Goal: Task Accomplishment & Management: Use online tool/utility

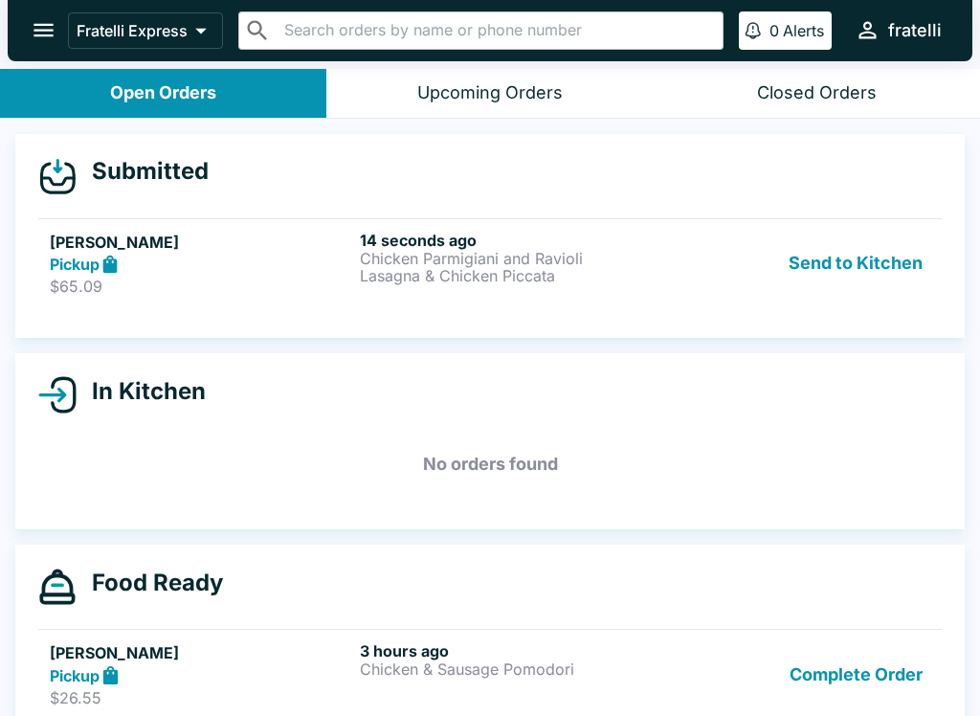
click at [381, 247] on h6 "14 seconds ago" at bounding box center [511, 240] width 302 height 19
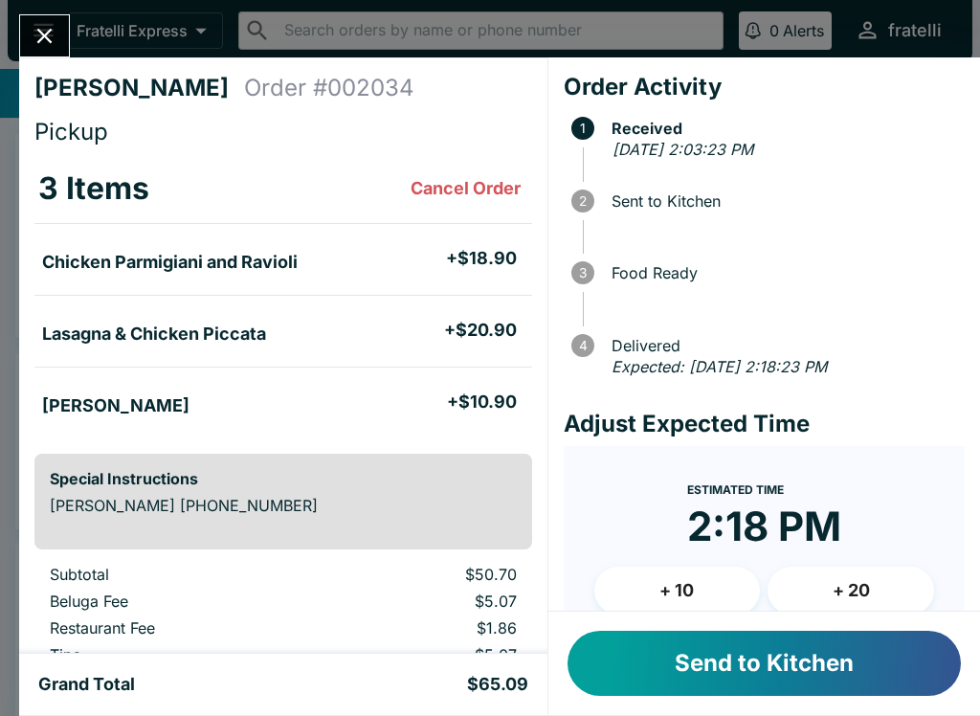
click at [746, 648] on button "Send to Kitchen" at bounding box center [764, 663] width 393 height 65
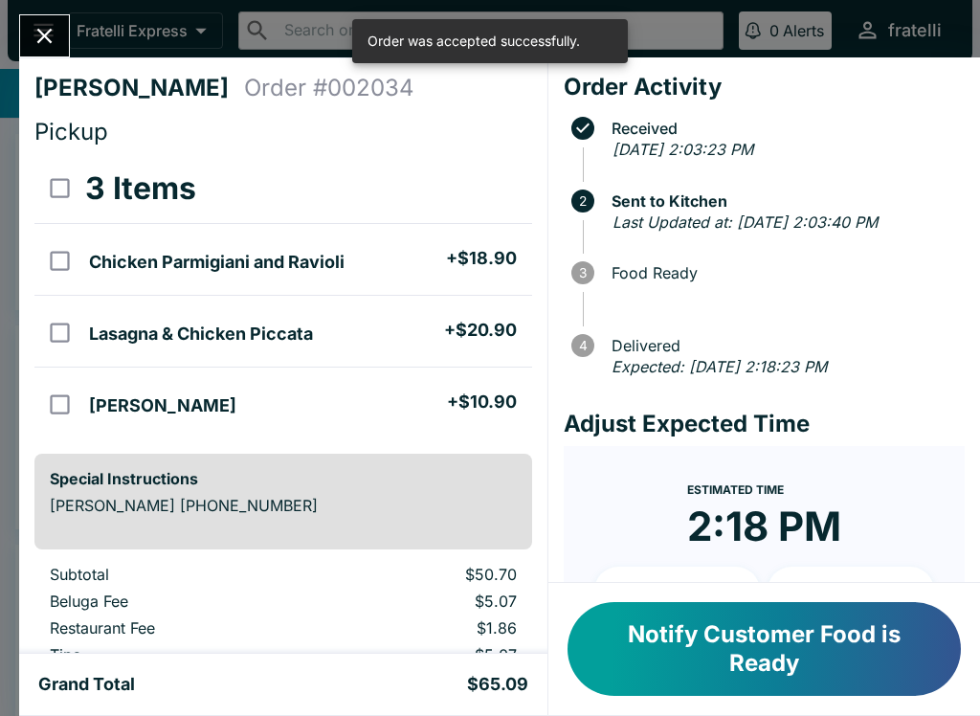
click at [48, 26] on icon "Close" at bounding box center [45, 36] width 26 height 26
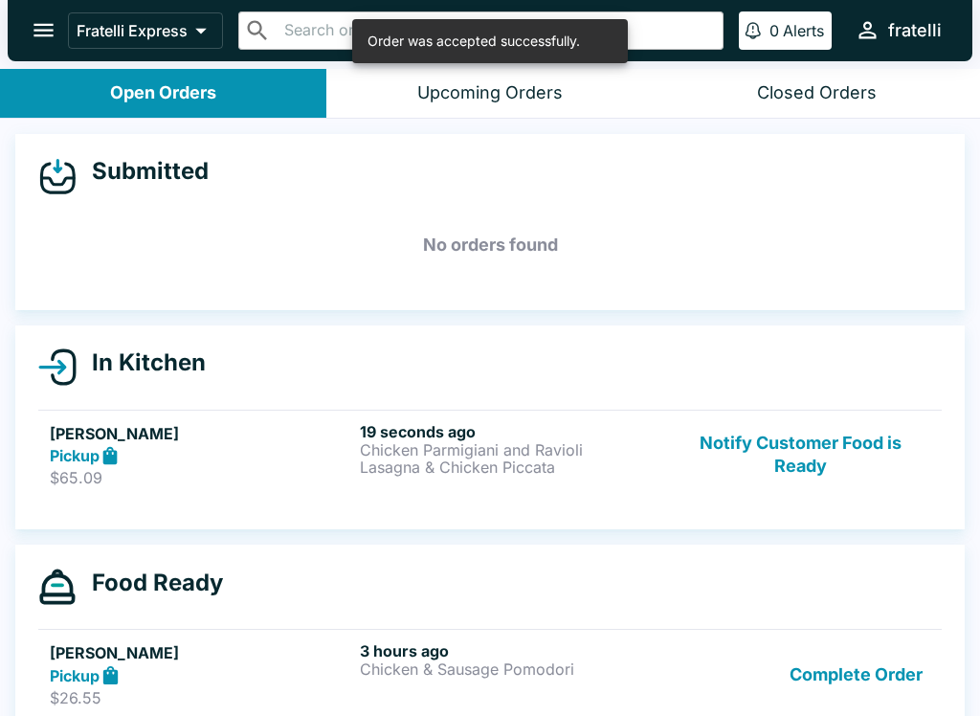
click at [199, 662] on h5 "[PERSON_NAME]" at bounding box center [201, 652] width 302 height 23
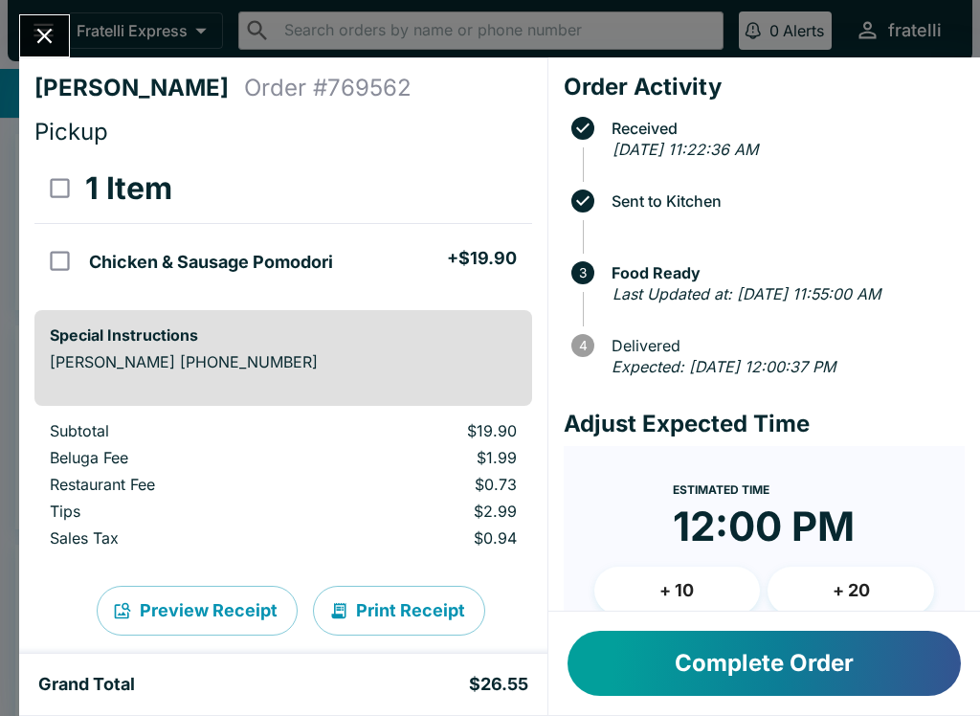
click at [759, 652] on button "Complete Order" at bounding box center [764, 663] width 393 height 65
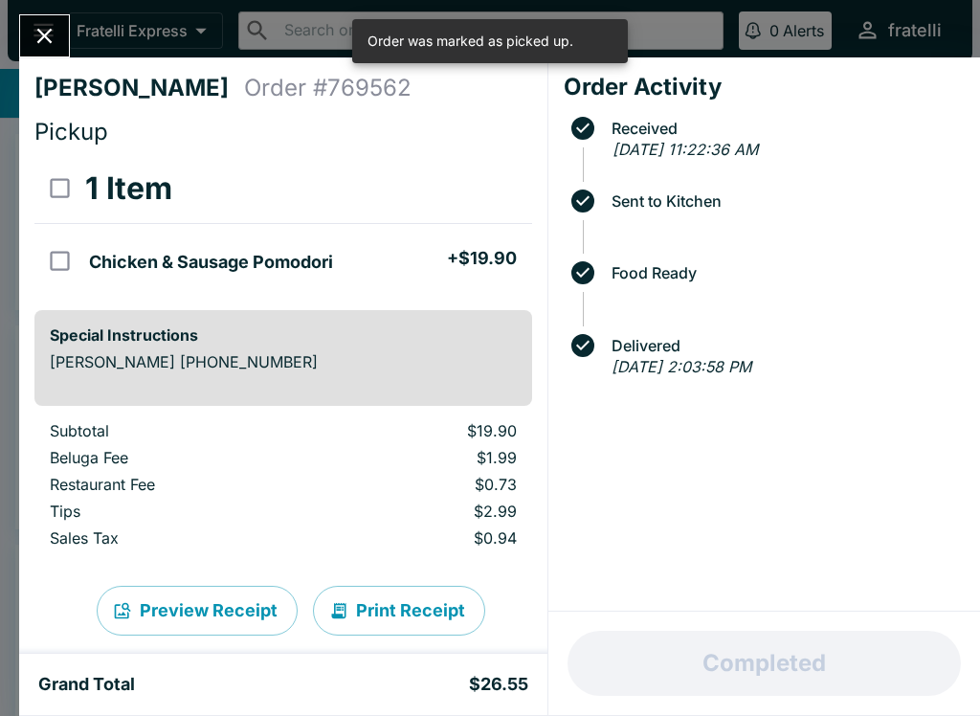
click at [57, 42] on icon "Close" at bounding box center [45, 36] width 26 height 26
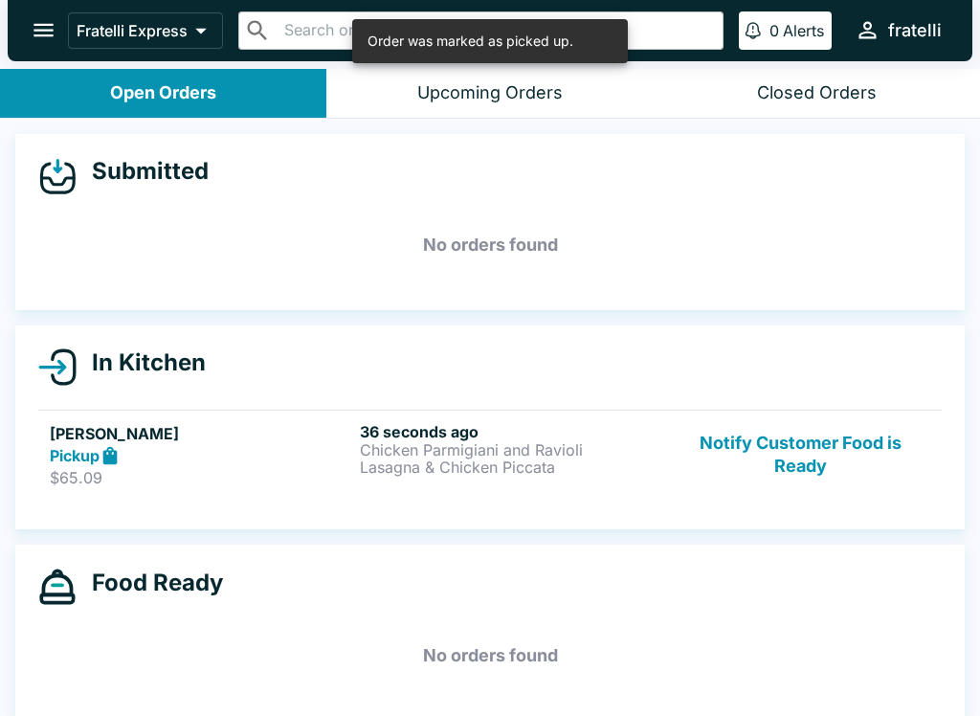
click at [550, 450] on p "Chicken Parmigiani and Ravioli" at bounding box center [511, 449] width 302 height 17
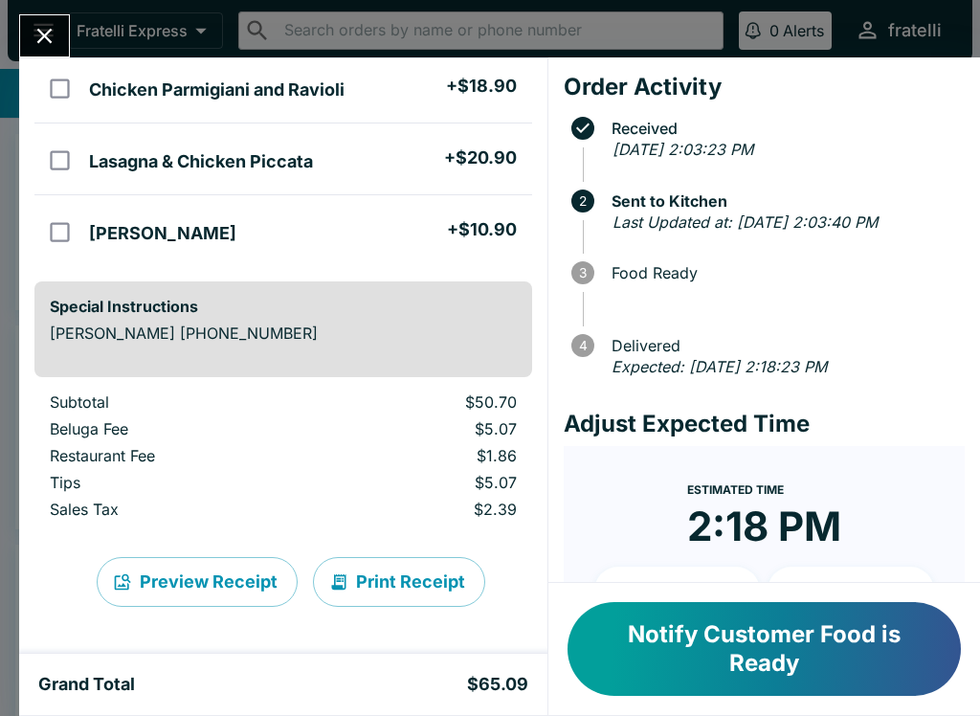
scroll to position [172, 0]
click at [752, 623] on button "Notify Customer Food is Ready" at bounding box center [764, 649] width 393 height 94
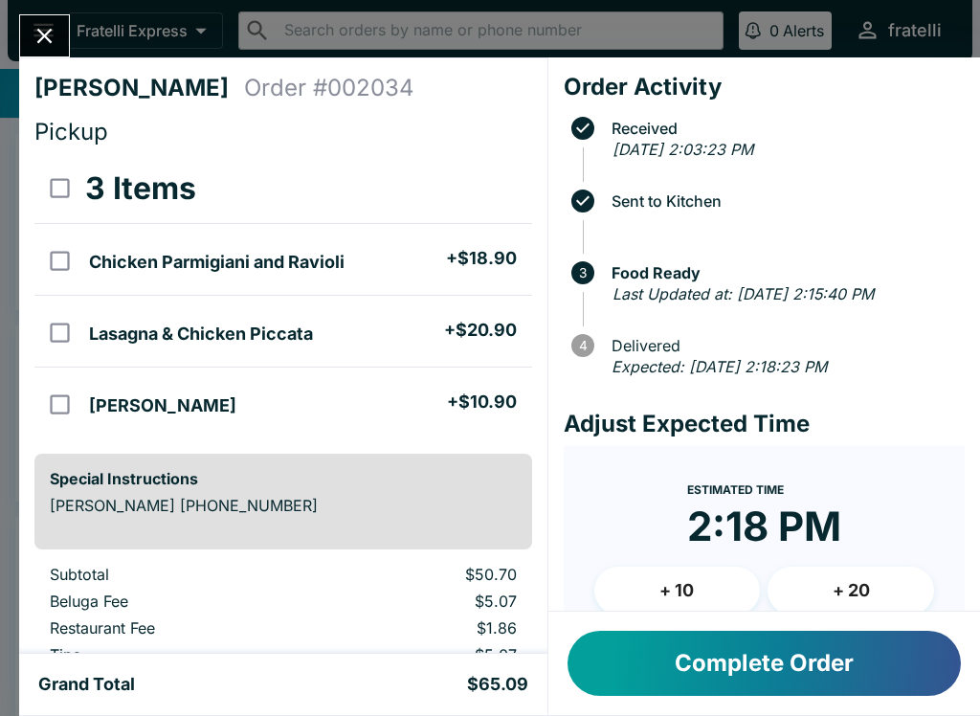
scroll to position [0, 0]
click at [790, 678] on button "Complete Order" at bounding box center [764, 663] width 393 height 65
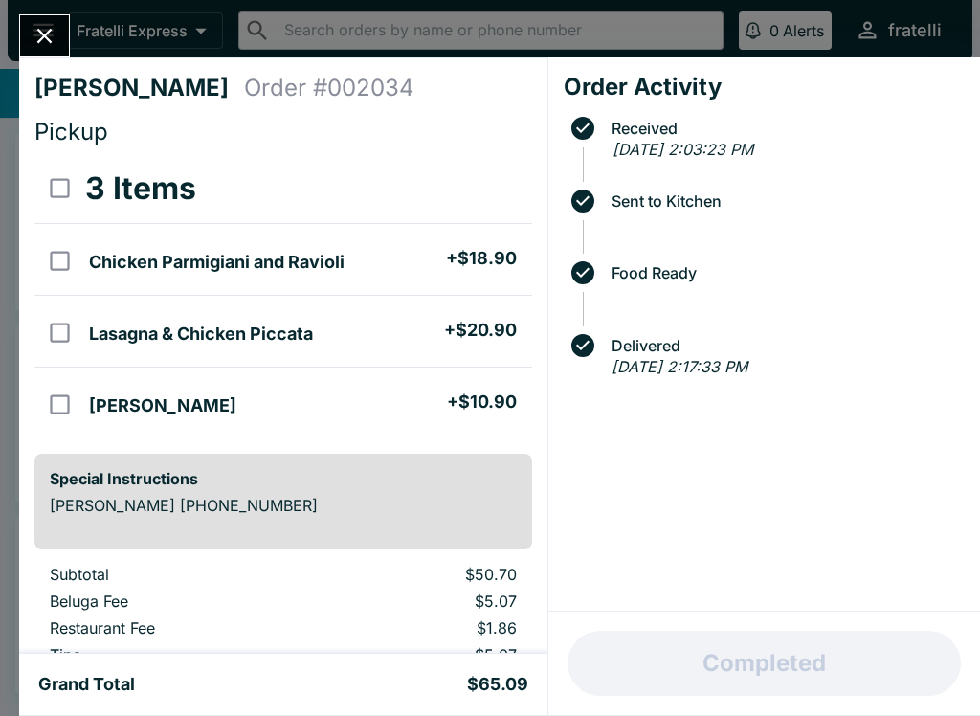
click at [51, 25] on icon "Close" at bounding box center [45, 36] width 26 height 26
